Goal: Obtain resource: Download file/media

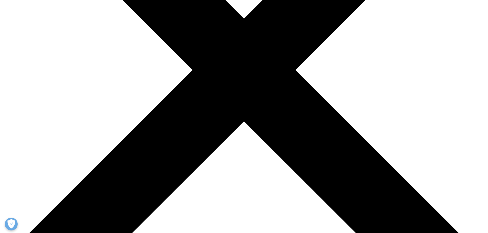
scroll to position [503, 302]
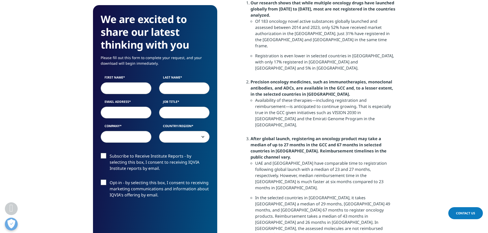
scroll to position [461, 0]
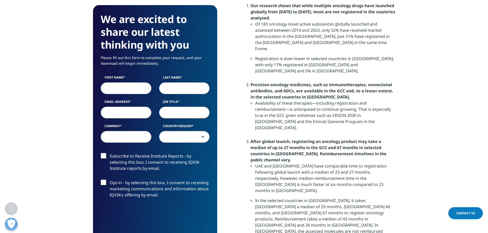
click at [134, 90] on input "First Name" at bounding box center [126, 88] width 51 height 12
type input "Faersheed"
type input "Hesaraki"
select select "[GEOGRAPHIC_DATA]"
click at [136, 111] on input "Email Address" at bounding box center [126, 113] width 51 height 12
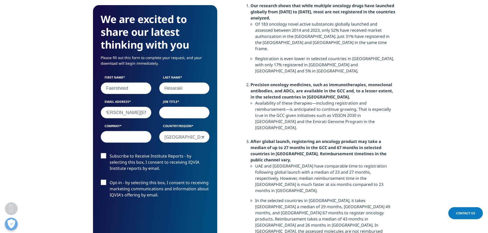
scroll to position [0, 6]
type input "[PERSON_NAME][EMAIL_ADDRESS][DOMAIN_NAME]"
click at [199, 114] on input "Job Title" at bounding box center [184, 113] width 51 height 12
type input "Lecturer"
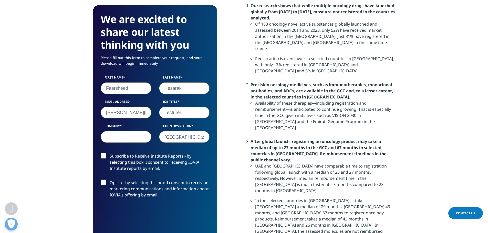
click at [128, 136] on input "Company" at bounding box center [126, 137] width 51 height 12
type input "[GEOGRAPHIC_DATA]"
click at [105, 154] on label "Subscribe to Receive Institute Reports - by selecting this box, I consent to re…" at bounding box center [155, 163] width 109 height 21
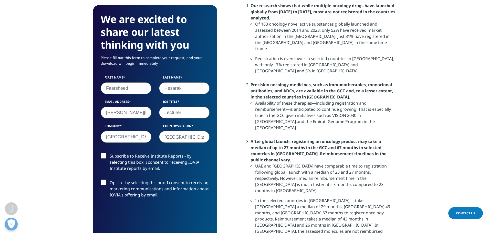
click at [110, 153] on input "Subscribe to Receive Institute Reports - by selecting this box, I consent to re…" at bounding box center [110, 153] width 0 height 0
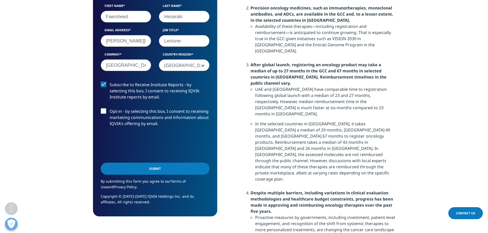
click at [158, 170] on input "Submit" at bounding box center [155, 169] width 109 height 12
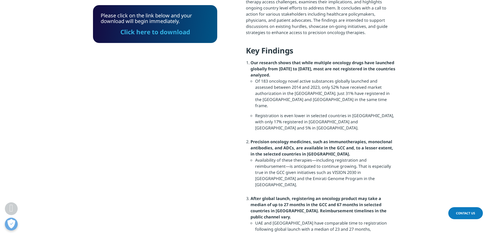
scroll to position [402, 0]
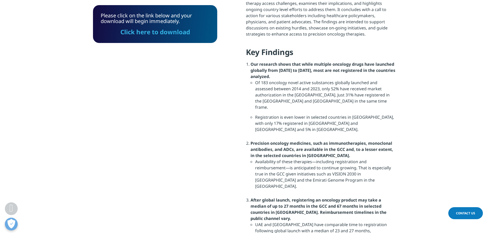
click at [173, 33] on link "Click here to download" at bounding box center [155, 32] width 70 height 8
